Goal: Task Accomplishment & Management: Manage account settings

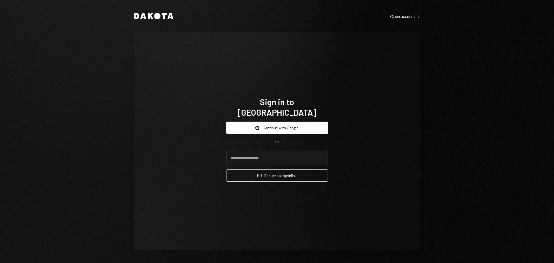
click at [0, 263] on com-1password-button at bounding box center [0, 263] width 0 height 0
type input "**********"
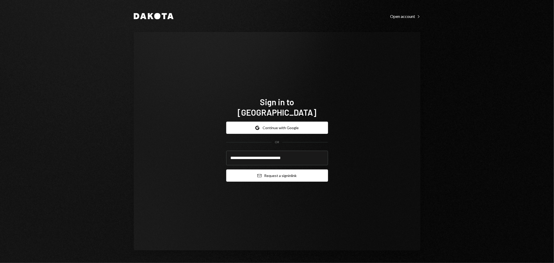
click at [255, 172] on button "Email Request a sign in link" at bounding box center [277, 175] width 102 height 12
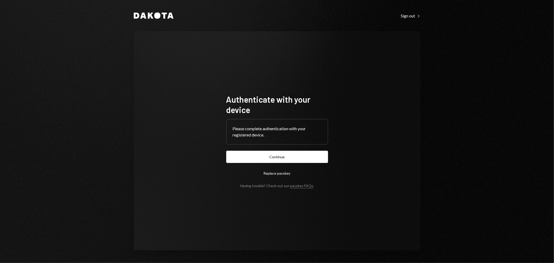
click at [290, 164] on form "Authenticate with your device Please complete authentication with your register…" at bounding box center [277, 141] width 102 height 94
click at [279, 155] on button "Continue" at bounding box center [277, 157] width 102 height 12
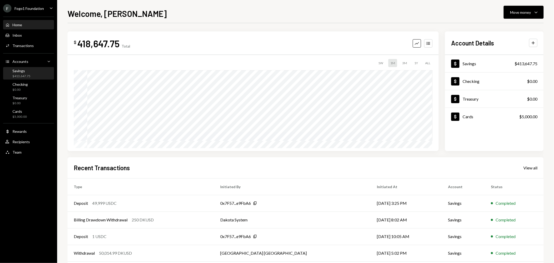
click at [28, 74] on div "$413,647.75" at bounding box center [21, 76] width 18 height 4
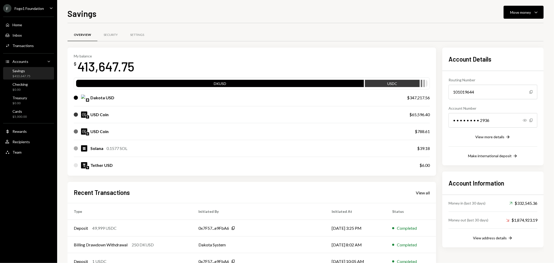
scroll to position [50, 0]
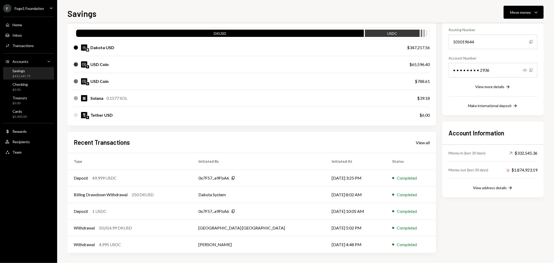
click at [41, 11] on div "F Fogo1 Foundation" at bounding box center [23, 8] width 41 height 8
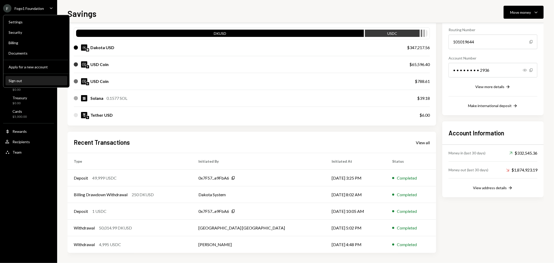
click at [20, 77] on button "Sign out" at bounding box center [36, 80] width 62 height 9
